Goal: Task Accomplishment & Management: Use online tool/utility

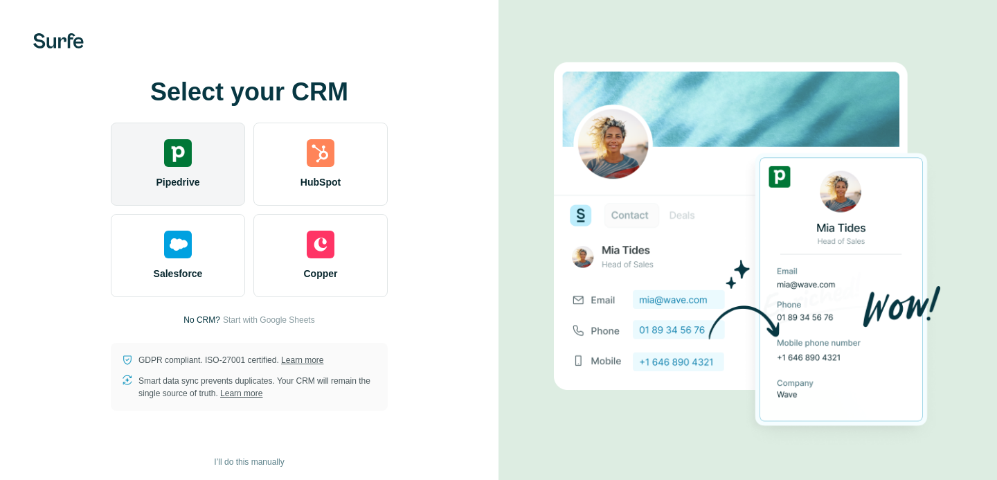
click at [209, 181] on div "Pipedrive" at bounding box center [178, 164] width 134 height 83
